Goal: Task Accomplishment & Management: Manage account settings

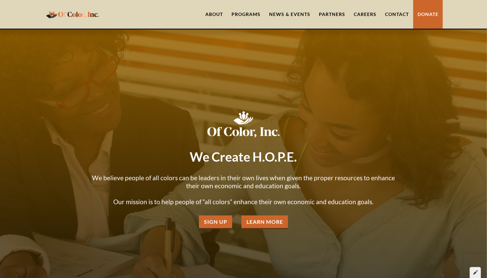
click at [476, 275] on div at bounding box center [474, 272] width 11 height 11
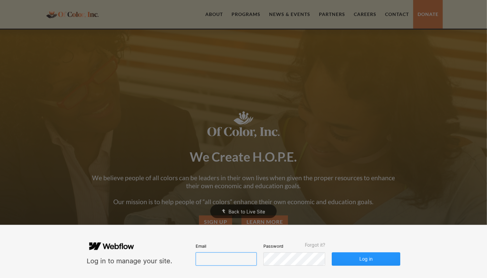
type input "[EMAIL_ADDRESS][DOMAIN_NAME]"
click at [362, 259] on button "Log in" at bounding box center [366, 258] width 68 height 13
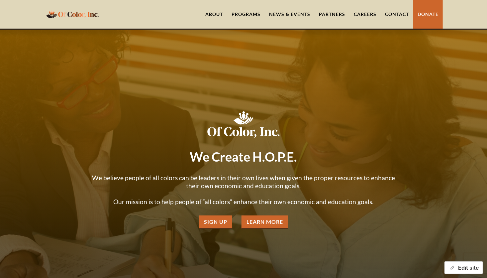
click at [463, 265] on button "Edit site" at bounding box center [463, 267] width 39 height 13
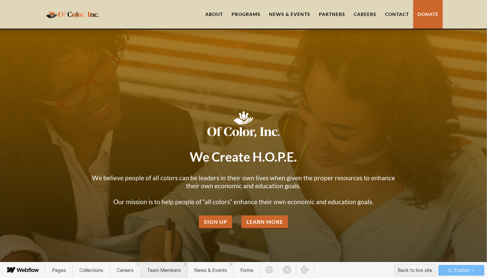
click at [160, 274] on span "Team Members" at bounding box center [163, 270] width 47 height 16
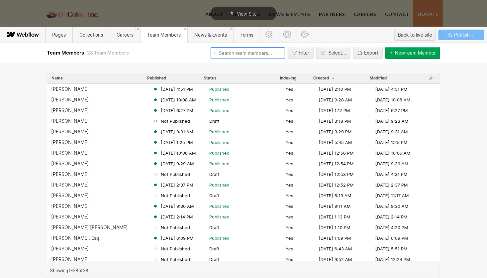
click at [228, 53] on input "text" at bounding box center [247, 53] width 74 height 12
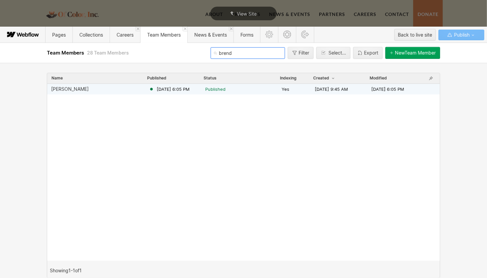
type input "brend"
click at [74, 89] on div "[PERSON_NAME]" at bounding box center [70, 88] width 38 height 5
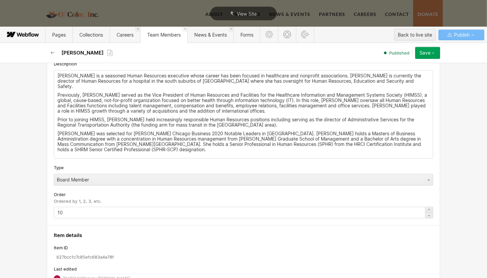
scroll to position [185, 0]
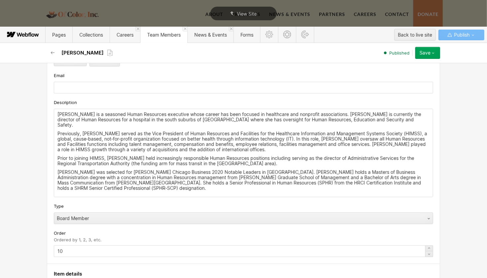
click at [54, 114] on div "Brenda Duncan is a seasoned Human Resources executive whose career has been foc…" at bounding box center [243, 153] width 378 height 88
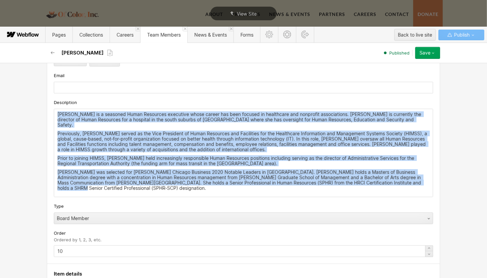
drag, startPoint x: 54, startPoint y: 112, endPoint x: 446, endPoint y: 204, distance: 402.3
click at [446, 204] on div "Basic info Name Brenda Duncan Slug brenda-duncan www.ofcolorinc.org/team-member…" at bounding box center [243, 170] width 487 height 215
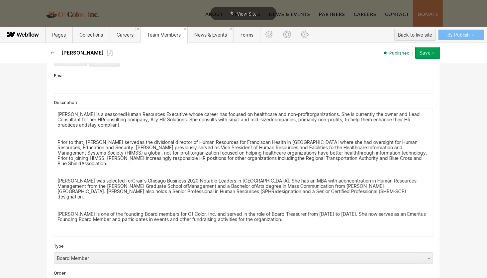
click at [367, 171] on div "Brenda Duncan is a seasonedHuman Resources Executive whose career has focused o…" at bounding box center [243, 172] width 378 height 127
click at [147, 117] on p "Brenda Duncan is a seasonedHuman Resources Executive whose career has focused o…" at bounding box center [243, 120] width 372 height 16
click at [185, 148] on p "Prior to that, Brenda servedas the divisional director of Human Resources for F…" at bounding box center [243, 152] width 372 height 27
click at [174, 121] on p "Brenda Duncan is a seasonedHuman Resources Executive whose career has focused o…" at bounding box center [243, 120] width 372 height 16
click at [103, 119] on p "Brenda Duncan is a seasonedHuman Resources Executive whose career has focused o…" at bounding box center [243, 120] width 372 height 16
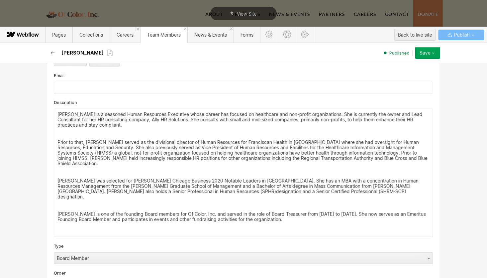
click at [269, 163] on p "Prior to that, Brenda served as the divisional director of Human Resources for …" at bounding box center [243, 152] width 372 height 27
click at [217, 191] on p "[PERSON_NAME] was selected for [PERSON_NAME] Chicago Business 2020 Notable Lead…" at bounding box center [243, 188] width 372 height 21
click at [277, 144] on p "Prior to that, Brenda served as the divisional director of Human Resources for …" at bounding box center [243, 152] width 372 height 27
click at [54, 252] on div "Board Member" at bounding box center [243, 258] width 379 height 12
click at [81, 242] on div "Type" at bounding box center [243, 245] width 379 height 7
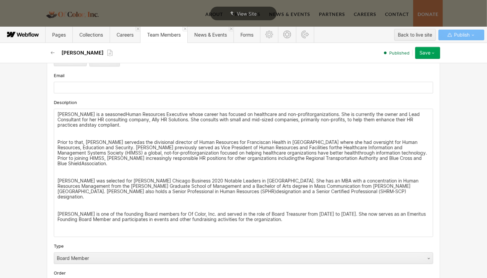
click at [428, 54] on div "Save" at bounding box center [424, 52] width 11 height 5
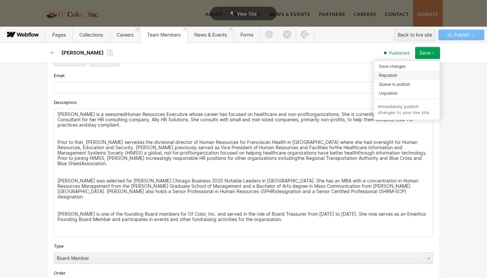
click at [399, 75] on div "Republish" at bounding box center [407, 75] width 66 height 9
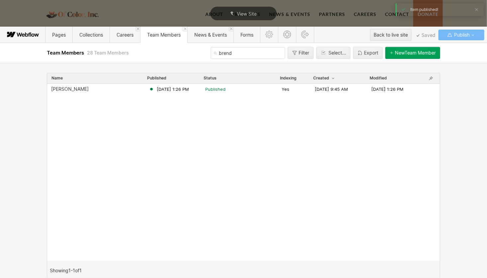
click at [269, 123] on div "[PERSON_NAME] [DATE] 1:26 PM Published Yes [DATE] 9:45 AM [DATE] 1:26 PM" at bounding box center [243, 172] width 392 height 177
click at [249, 11] on span "View Site" at bounding box center [247, 14] width 20 height 6
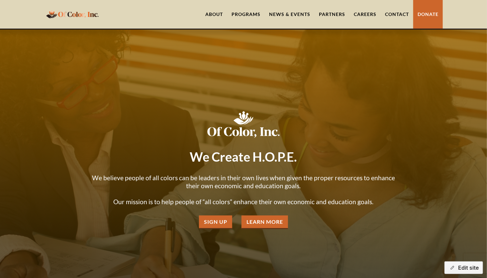
click at [219, 11] on link "About" at bounding box center [214, 14] width 26 height 29
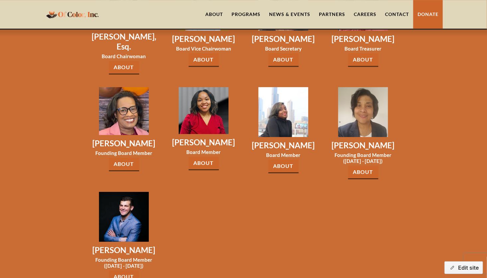
scroll to position [1022, 0]
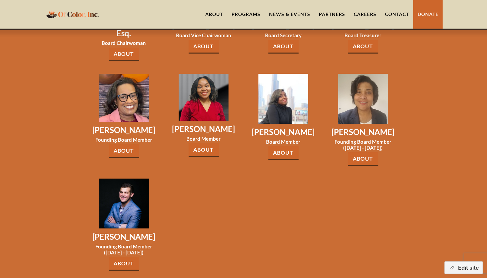
click at [368, 152] on link "About" at bounding box center [363, 159] width 30 height 14
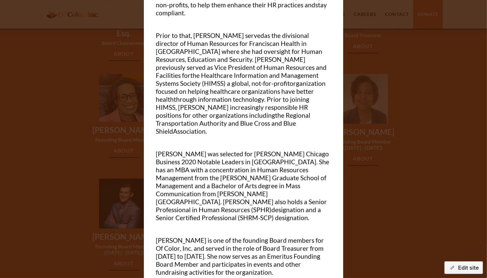
scroll to position [76, 0]
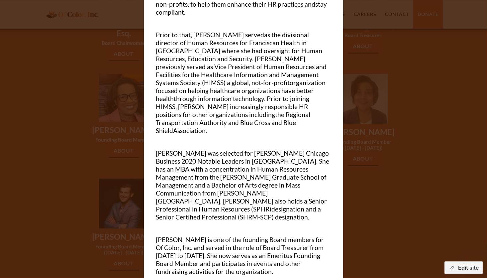
click at [387, 71] on div at bounding box center [243, 139] width 487 height 278
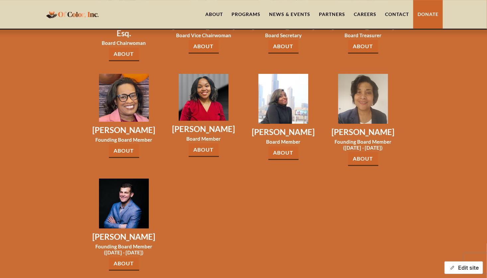
click at [465, 266] on button "Edit site" at bounding box center [463, 267] width 39 height 13
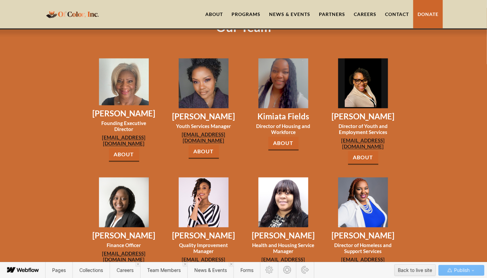
scroll to position [588, 0]
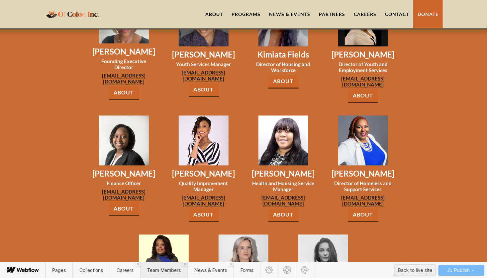
click at [154, 265] on span "Team Members" at bounding box center [163, 270] width 47 height 16
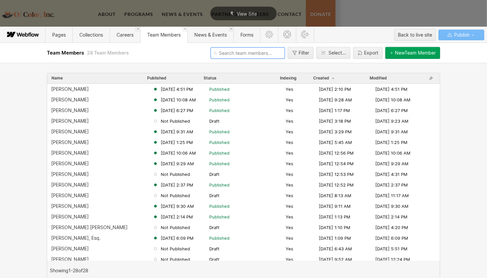
click at [263, 52] on input "text" at bounding box center [247, 53] width 74 height 12
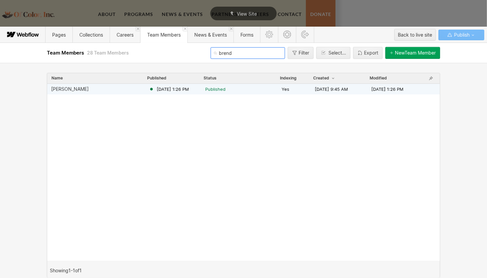
type input "brend"
click at [67, 91] on div "[PERSON_NAME]" at bounding box center [70, 88] width 38 height 5
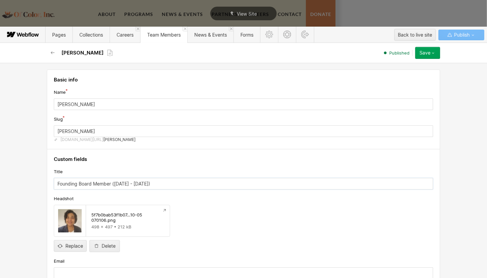
click at [138, 182] on input "Founding Board Member ([DATE] - [DATE])" at bounding box center [243, 184] width 379 height 12
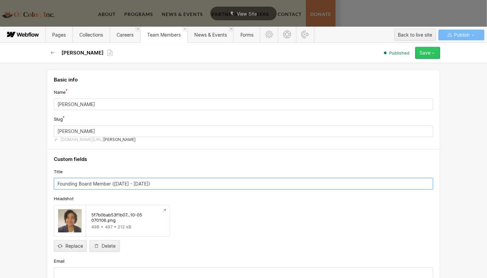
type input "Founding Board Member ([DATE] - [DATE])"
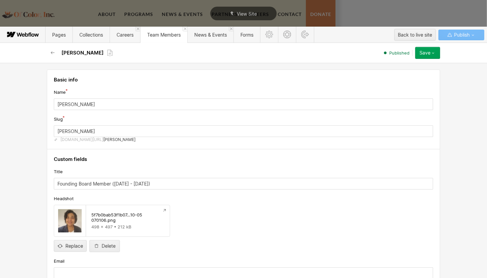
click at [427, 53] on div "Save" at bounding box center [424, 52] width 11 height 5
click at [395, 76] on span "Republish" at bounding box center [388, 75] width 18 height 6
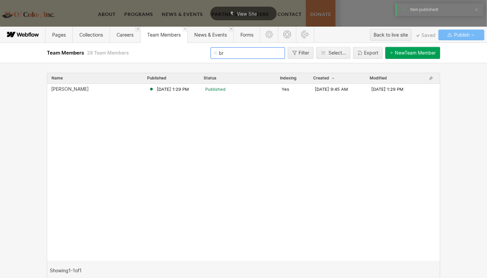
type input "b"
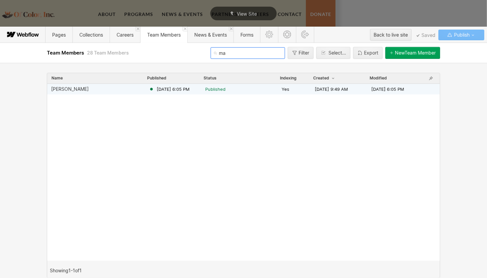
type input "ma"
click at [81, 89] on div "[PERSON_NAME]" at bounding box center [100, 88] width 98 height 5
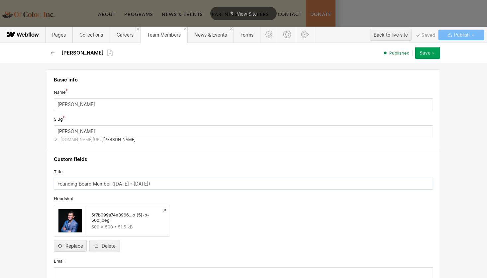
click at [140, 182] on input "Founding Board Member ([DATE] - [DATE])" at bounding box center [243, 184] width 379 height 12
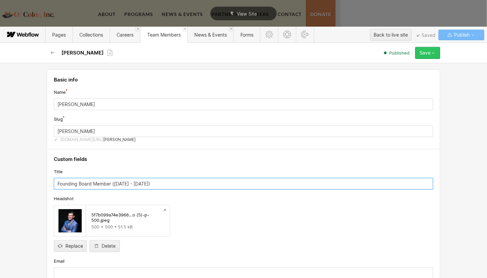
type input "Founding Board Member ([DATE] - [DATE])"
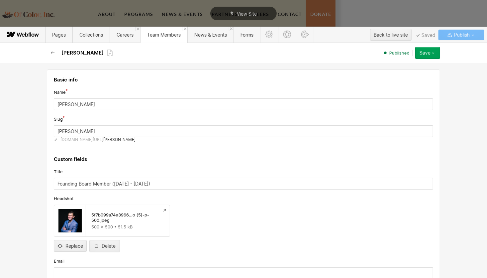
click at [428, 53] on div "Save" at bounding box center [424, 52] width 11 height 5
click at [394, 75] on span "Republish" at bounding box center [388, 75] width 18 height 6
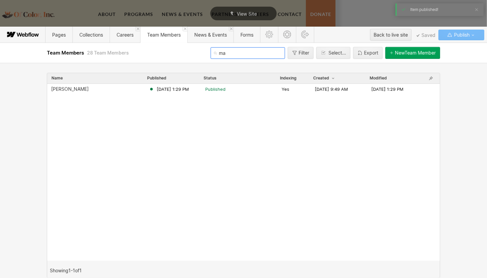
click at [234, 52] on input "ma" at bounding box center [247, 53] width 74 height 12
type input "m"
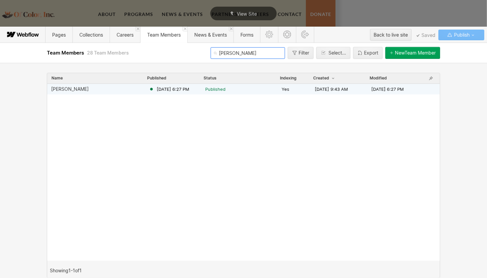
type input "[PERSON_NAME]"
click at [66, 87] on div "[PERSON_NAME]" at bounding box center [70, 88] width 38 height 5
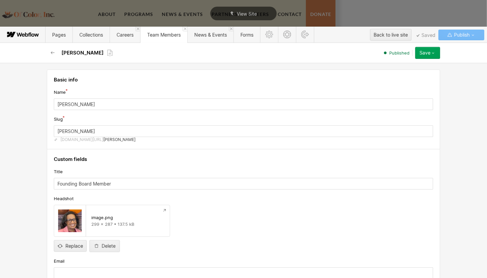
click at [432, 52] on icon "button" at bounding box center [432, 52] width 5 height 5
click at [52, 52] on icon "button" at bounding box center [53, 52] width 4 height 3
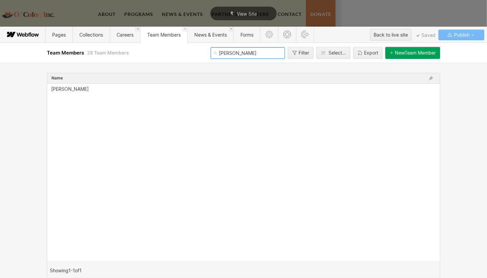
click at [230, 53] on input "[PERSON_NAME]" at bounding box center [247, 53] width 74 height 12
type input "m"
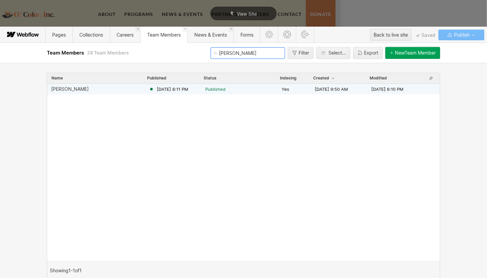
type input "[PERSON_NAME]"
click at [61, 90] on div "[PERSON_NAME]" at bounding box center [70, 88] width 38 height 5
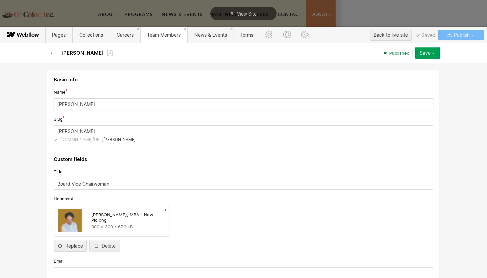
click at [69, 105] on input "[PERSON_NAME]" at bounding box center [243, 104] width 379 height 12
click at [100, 103] on input "[PERSON_NAME] Swinger" at bounding box center [243, 104] width 379 height 12
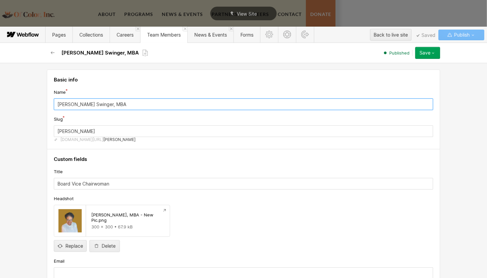
type input "[PERSON_NAME] Swinger, MBA"
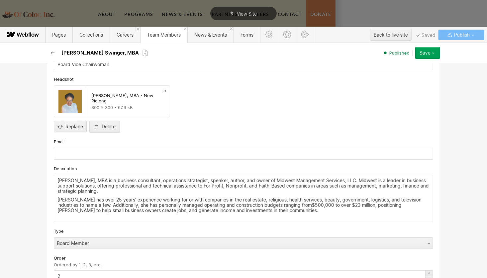
scroll to position [119, 0]
click at [157, 182] on p "[PERSON_NAME], MBA is a business consultant, operations strategist, speaker, au…" at bounding box center [243, 185] width 372 height 16
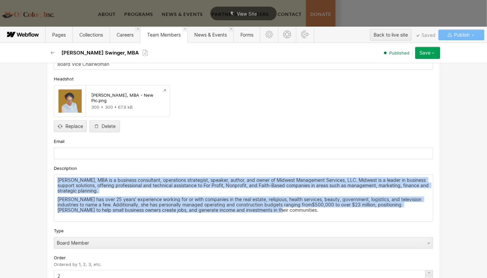
drag, startPoint x: 55, startPoint y: 178, endPoint x: 332, endPoint y: 232, distance: 281.6
click at [332, 232] on div "Custom fields Title Board Vice Chairwoman Headshot [PERSON_NAME], MBA - New Pic…" at bounding box center [243, 159] width 393 height 259
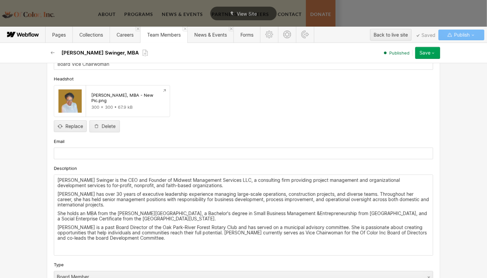
click at [248, 225] on p "[PERSON_NAME] is a past Board Director of the Oak Park-River Forest Rotary Club…" at bounding box center [243, 232] width 372 height 16
click at [322, 211] on p "She holds an MBA from the [PERSON_NAME][GEOGRAPHIC_DATA], a Bachelor's degree i…" at bounding box center [243, 215] width 372 height 11
click at [263, 221] on div "[PERSON_NAME] Swinger is the CEO and Founder of Midwest Management Services LLC…" at bounding box center [243, 215] width 378 height 80
click at [79, 236] on p "[PERSON_NAME] is a past Board Director of the Oak Park-River Forest Rotary Club…" at bounding box center [243, 232] width 372 height 16
click at [153, 235] on p "[PERSON_NAME] is a past Board Director of the Oak Park-River Forest Rotary Club…" at bounding box center [243, 232] width 372 height 16
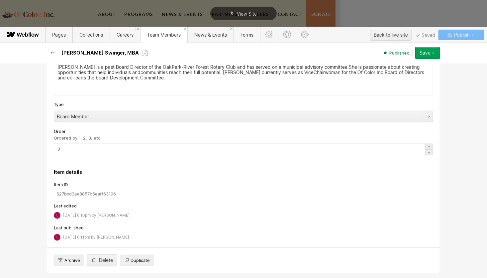
scroll to position [280, 0]
click at [434, 54] on icon "button" at bounding box center [432, 52] width 5 height 5
click at [401, 74] on div "Republish" at bounding box center [407, 75] width 66 height 9
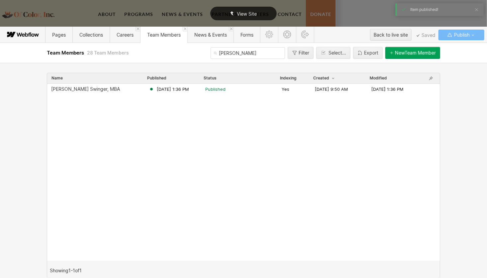
click at [250, 14] on span "View Site" at bounding box center [247, 14] width 20 height 6
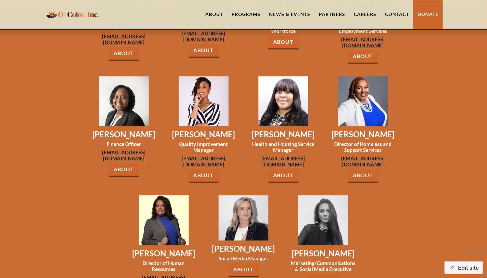
scroll to position [619, 0]
